Goal: Information Seeking & Learning: Learn about a topic

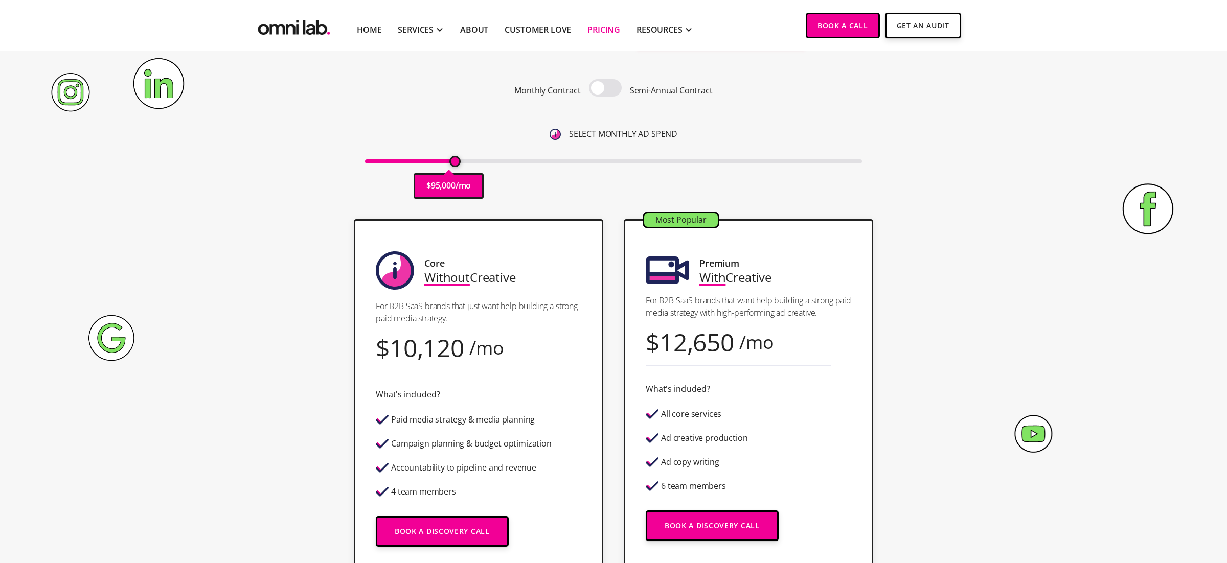
drag, startPoint x: 374, startPoint y: 163, endPoint x: 453, endPoint y: 155, distance: 79.1
click at [453, 159] on input "range" at bounding box center [613, 161] width 497 height 4
drag, startPoint x: 453, startPoint y: 162, endPoint x: 491, endPoint y: 172, distance: 39.6
click at [493, 168] on div "$ 135,000 /mo" at bounding box center [613, 161] width 497 height 14
click at [608, 92] on span at bounding box center [605, 87] width 33 height 17
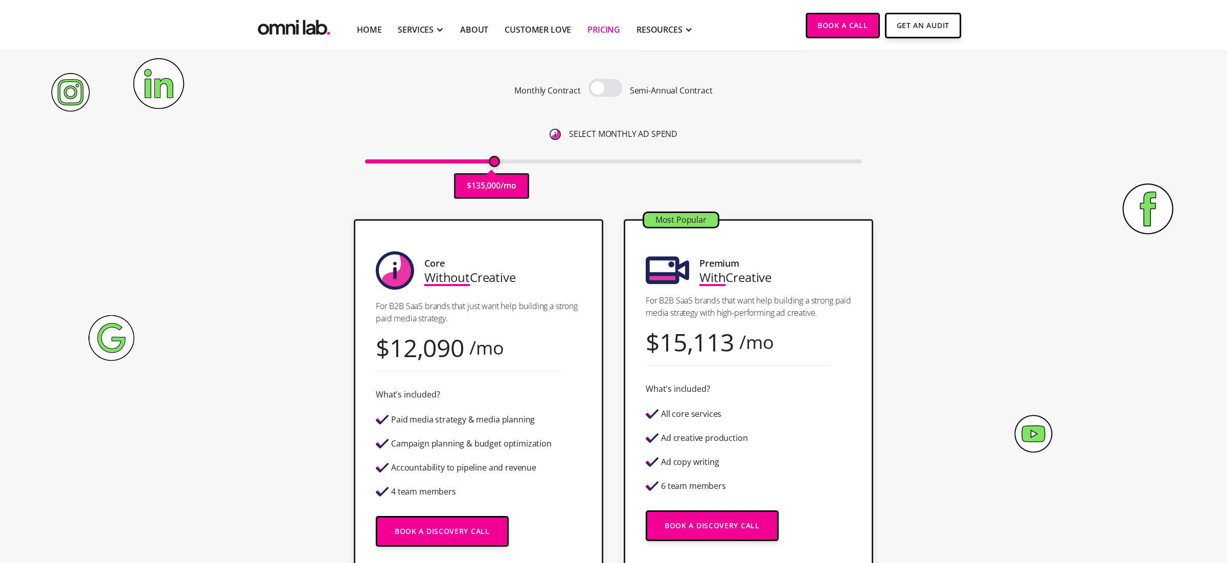
click at [605, 89] on input "checkbox" at bounding box center [605, 89] width 0 height 0
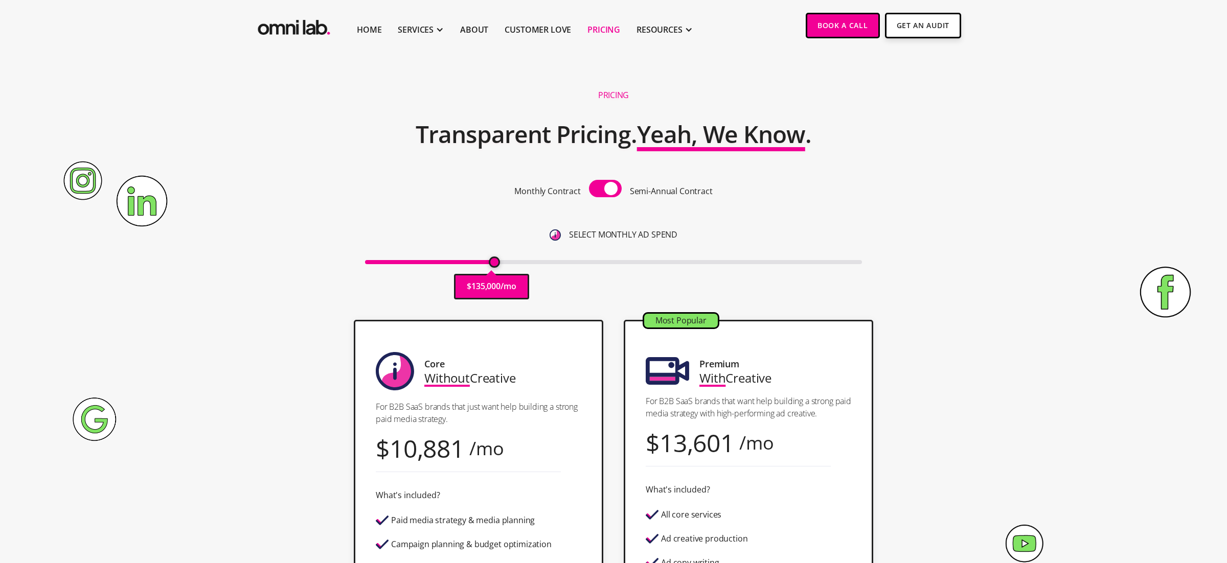
click at [608, 186] on span at bounding box center [605, 188] width 33 height 17
click at [605, 190] on input "checkbox" at bounding box center [605, 190] width 0 height 0
click at [607, 186] on span at bounding box center [605, 188] width 33 height 17
click at [605, 190] on input "checkbox" at bounding box center [605, 190] width 0 height 0
click at [607, 186] on span at bounding box center [605, 188] width 33 height 17
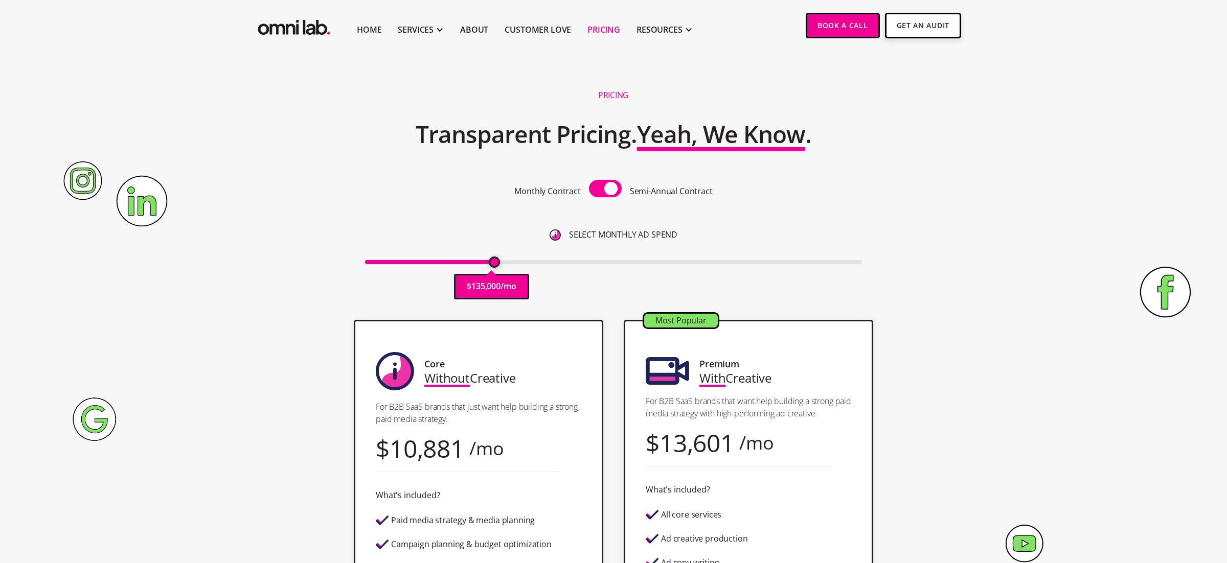
click at [605, 190] on input "checkbox" at bounding box center [605, 190] width 0 height 0
drag, startPoint x: 607, startPoint y: 186, endPoint x: 613, endPoint y: 185, distance: 5.7
click at [608, 186] on span at bounding box center [605, 188] width 33 height 17
click at [605, 190] on input "checkbox" at bounding box center [605, 190] width 0 height 0
drag, startPoint x: 496, startPoint y: 263, endPoint x: 507, endPoint y: 265, distance: 10.8
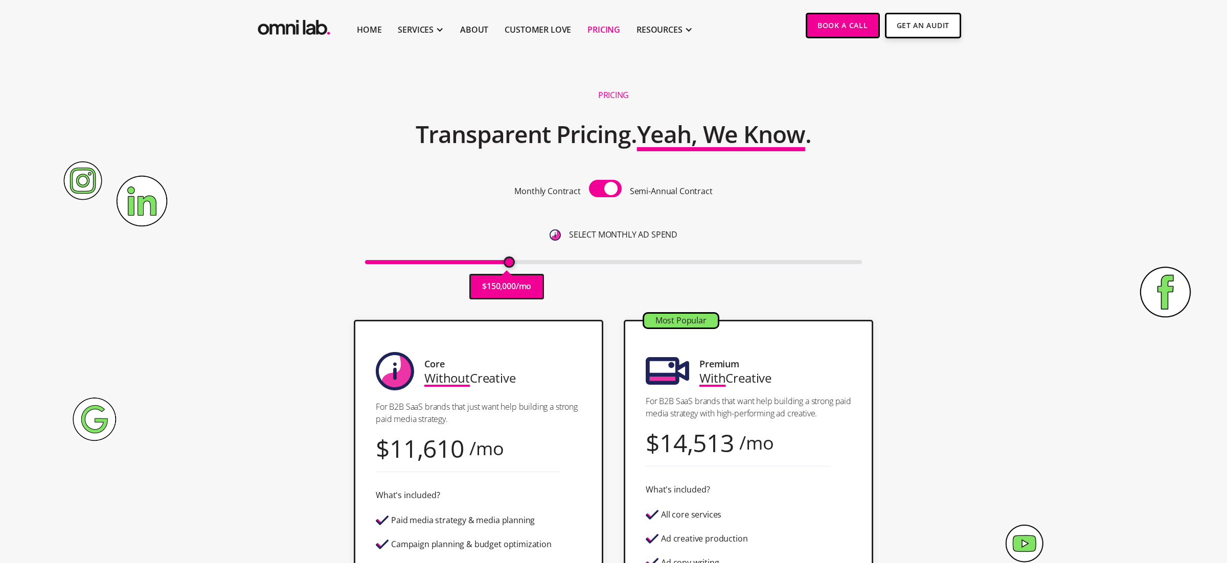
type input "150000"
click at [507, 264] on input "range" at bounding box center [613, 262] width 497 height 4
click at [611, 192] on span at bounding box center [605, 188] width 33 height 17
click at [605, 190] on input "checkbox" at bounding box center [605, 190] width 0 height 0
click at [611, 192] on span at bounding box center [605, 188] width 33 height 17
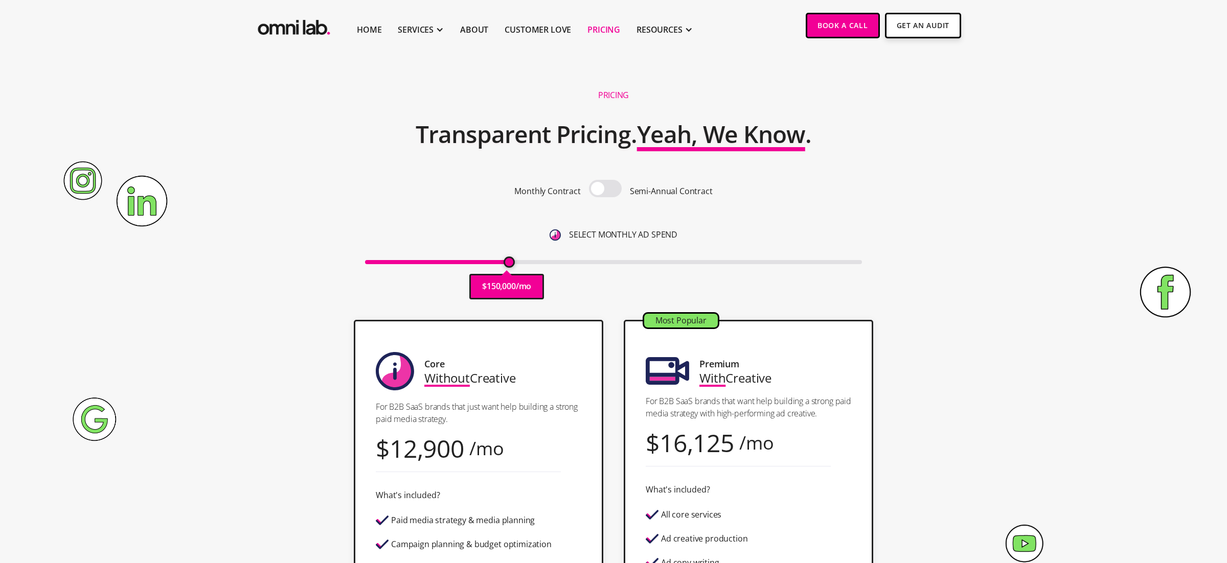
click at [605, 190] on input "checkbox" at bounding box center [605, 190] width 0 height 0
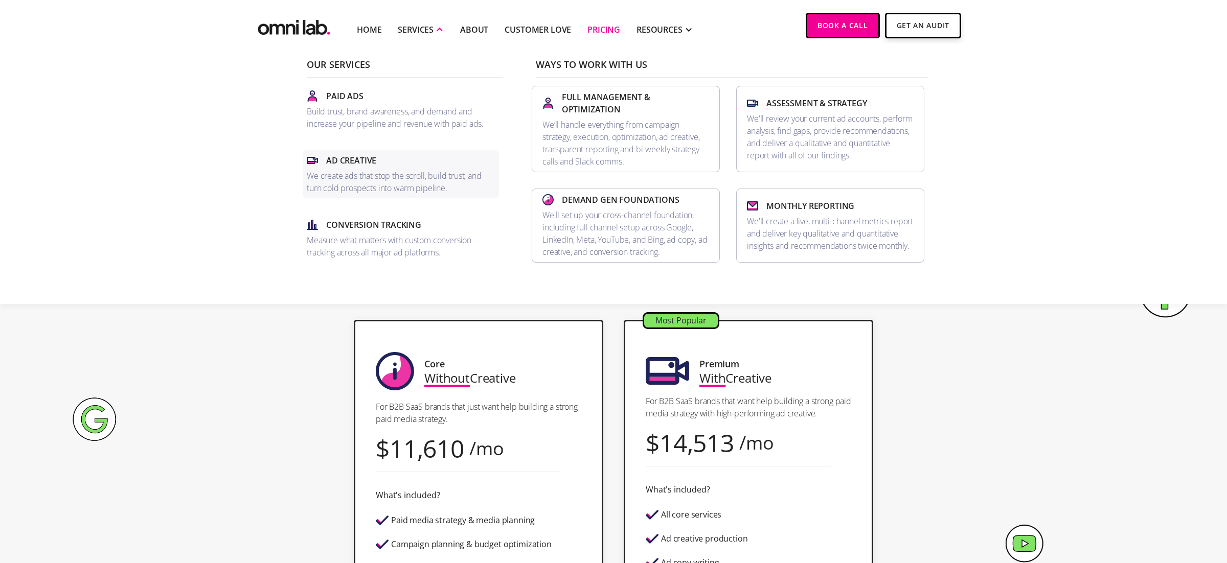
click at [397, 171] on p "We create ads that stop the scroll, build trust, and turn cold prospects into w…" at bounding box center [401, 182] width 188 height 25
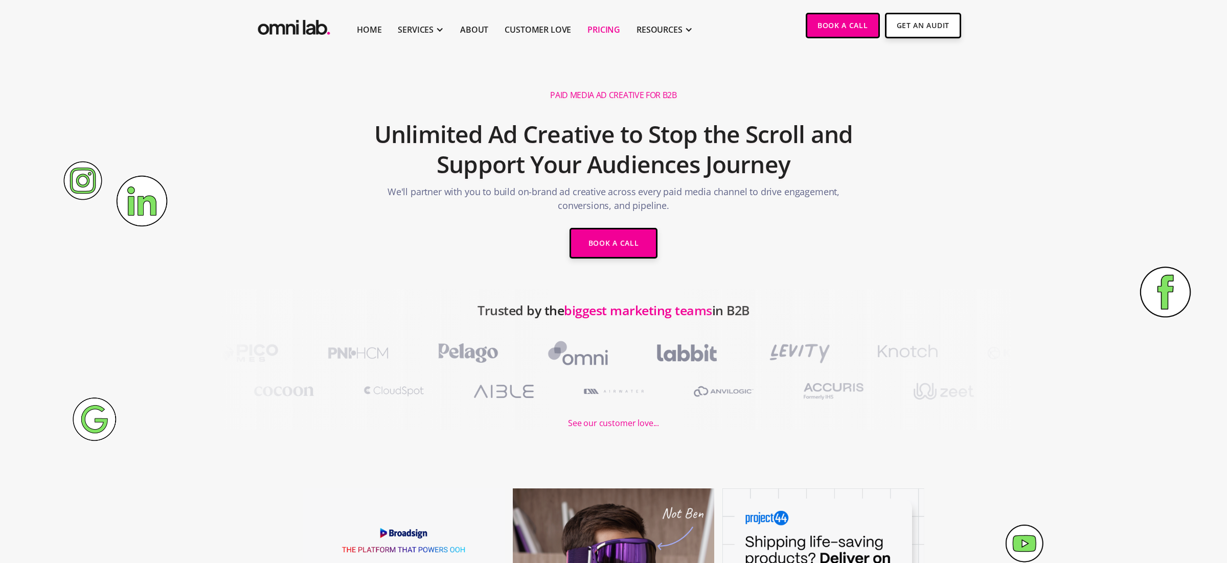
click at [607, 25] on link "Pricing" at bounding box center [603, 30] width 33 height 12
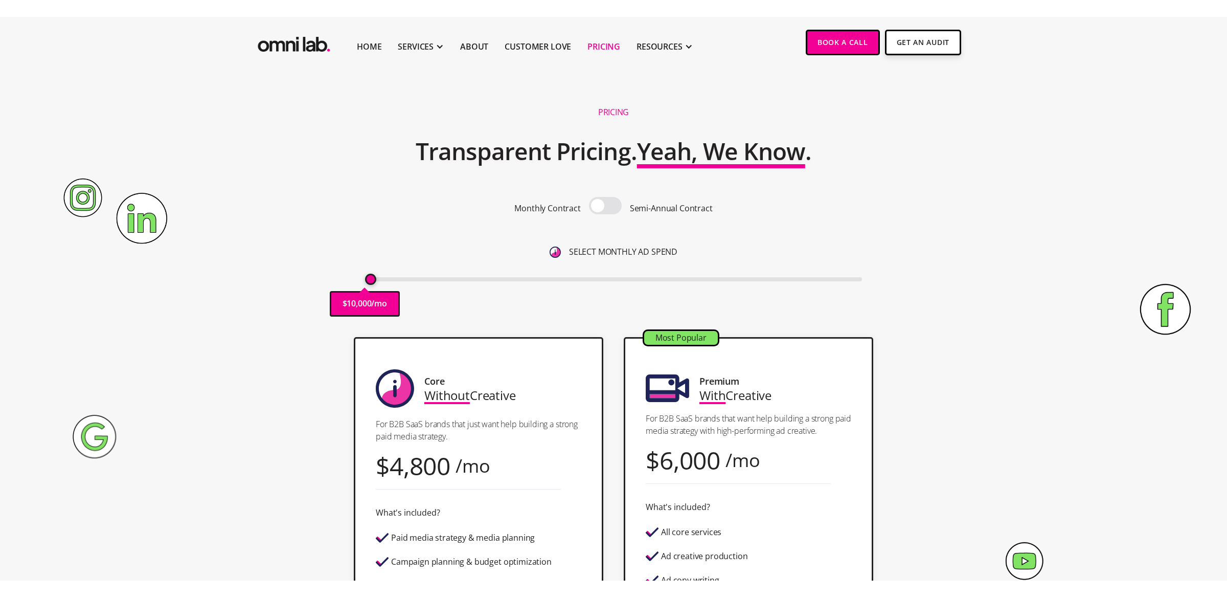
scroll to position [8, 0]
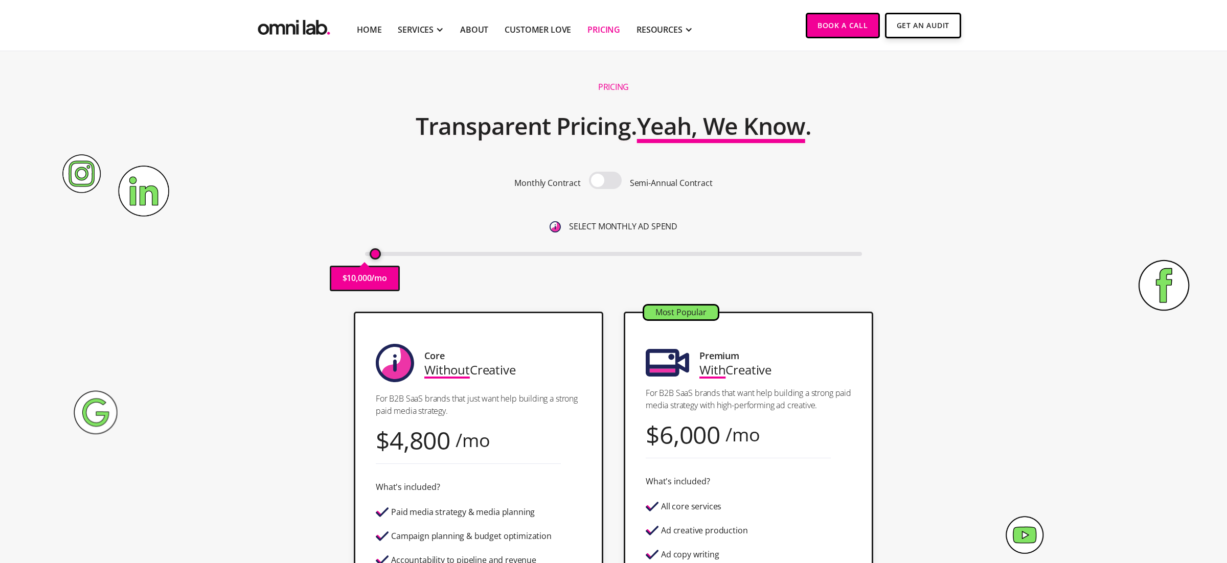
type input "10000"
drag, startPoint x: 373, startPoint y: 257, endPoint x: 337, endPoint y: 260, distance: 35.9
click at [339, 258] on div "Pricing Transparent Pricing. Yeah, We Know . Monthly Contract Semi-Annual Contr…" at bounding box center [614, 188] width 622 height 228
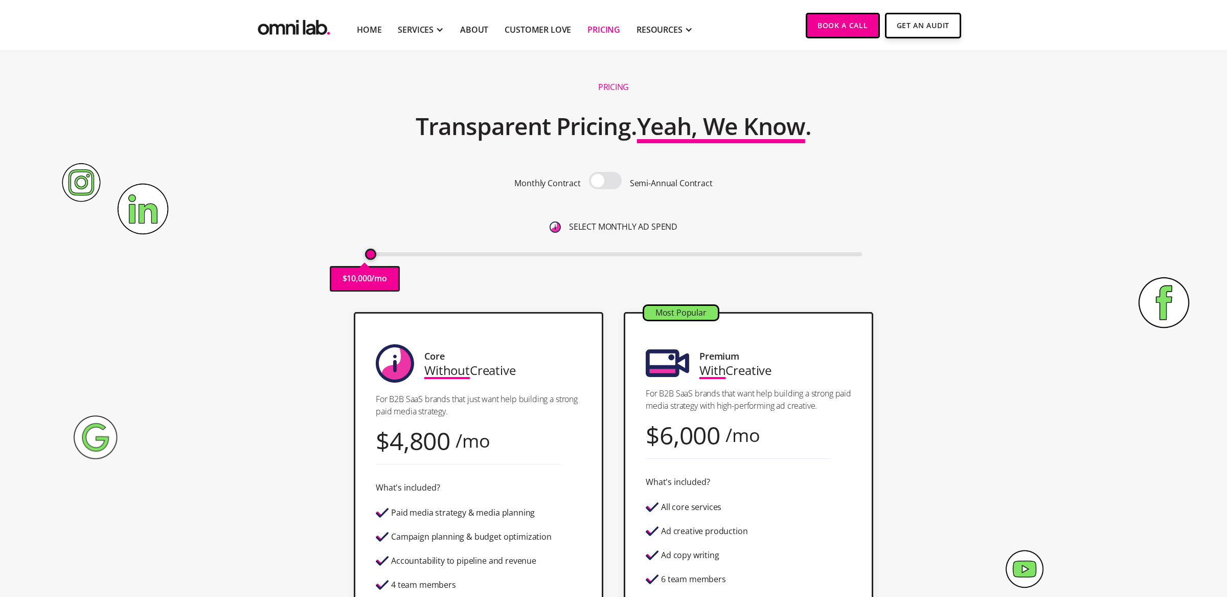
click at [304, 28] on img "home" at bounding box center [294, 25] width 77 height 25
